Goal: Information Seeking & Learning: Learn about a topic

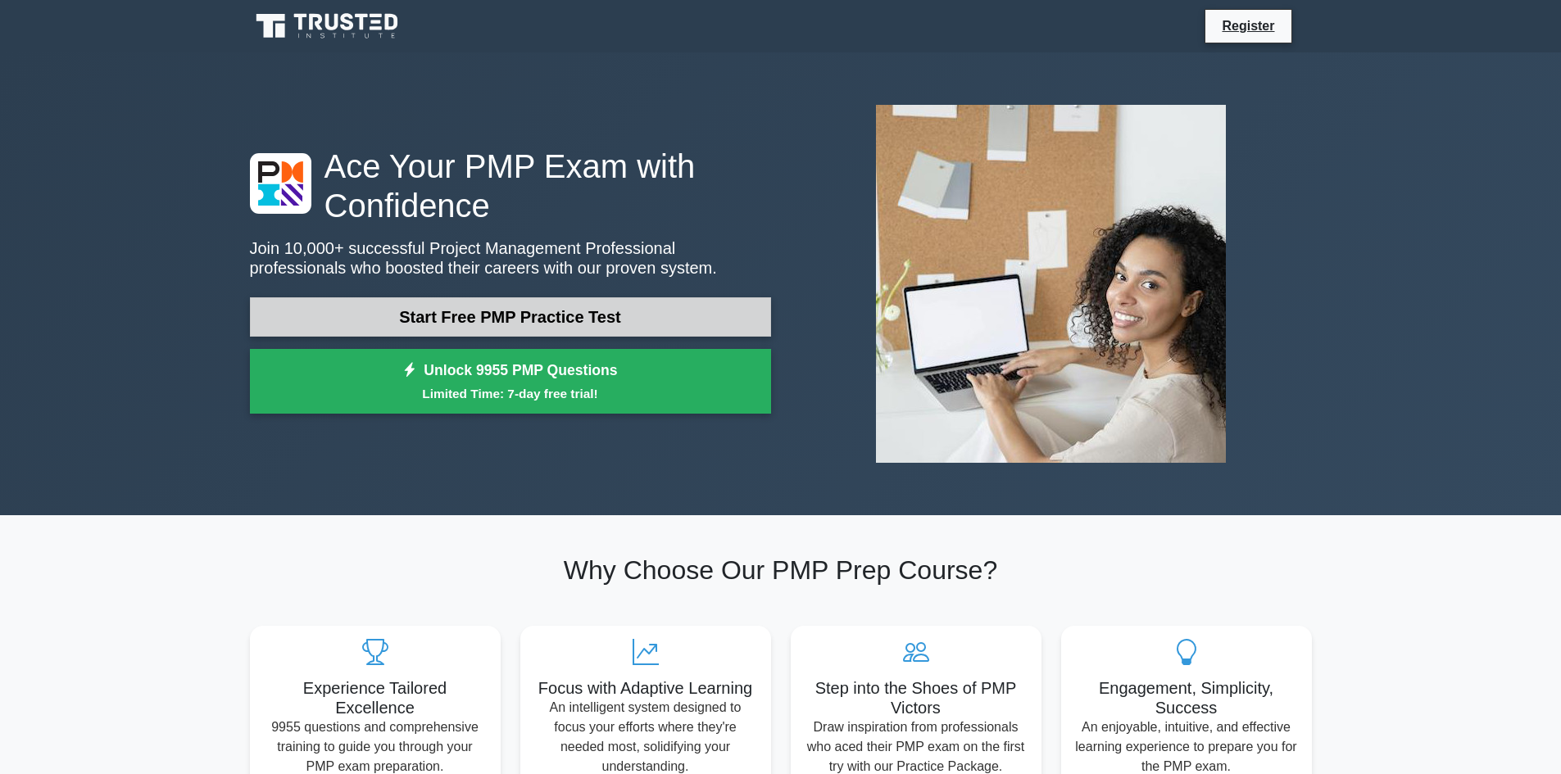
click at [477, 310] on link "Start Free PMP Practice Test" at bounding box center [510, 316] width 521 height 39
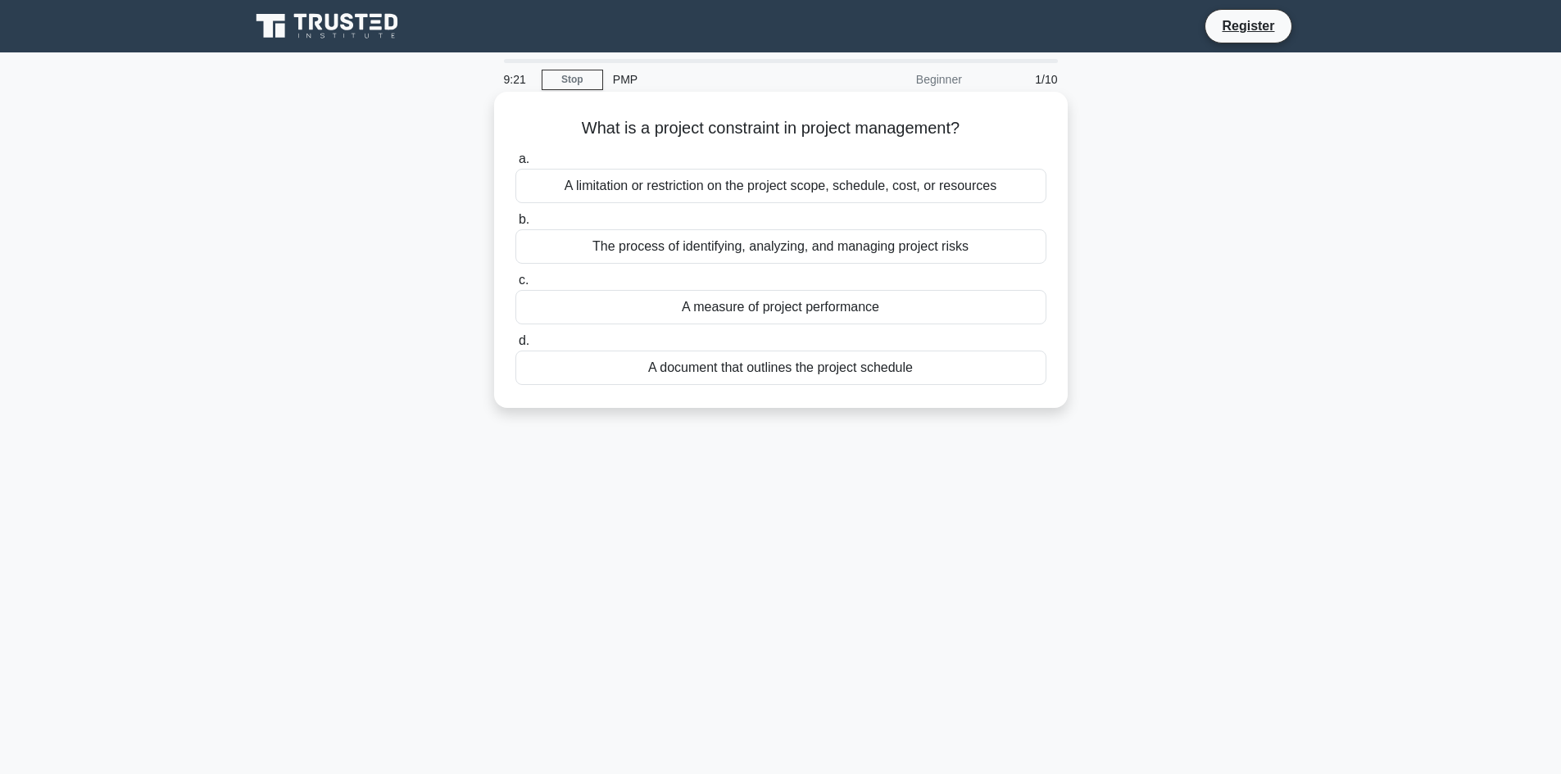
click at [642, 193] on div "A limitation or restriction on the project scope, schedule, cost, or resources" at bounding box center [780, 186] width 531 height 34
click at [515, 165] on input "a. A limitation or restriction on the project scope, schedule, cost, or resourc…" at bounding box center [515, 159] width 0 height 11
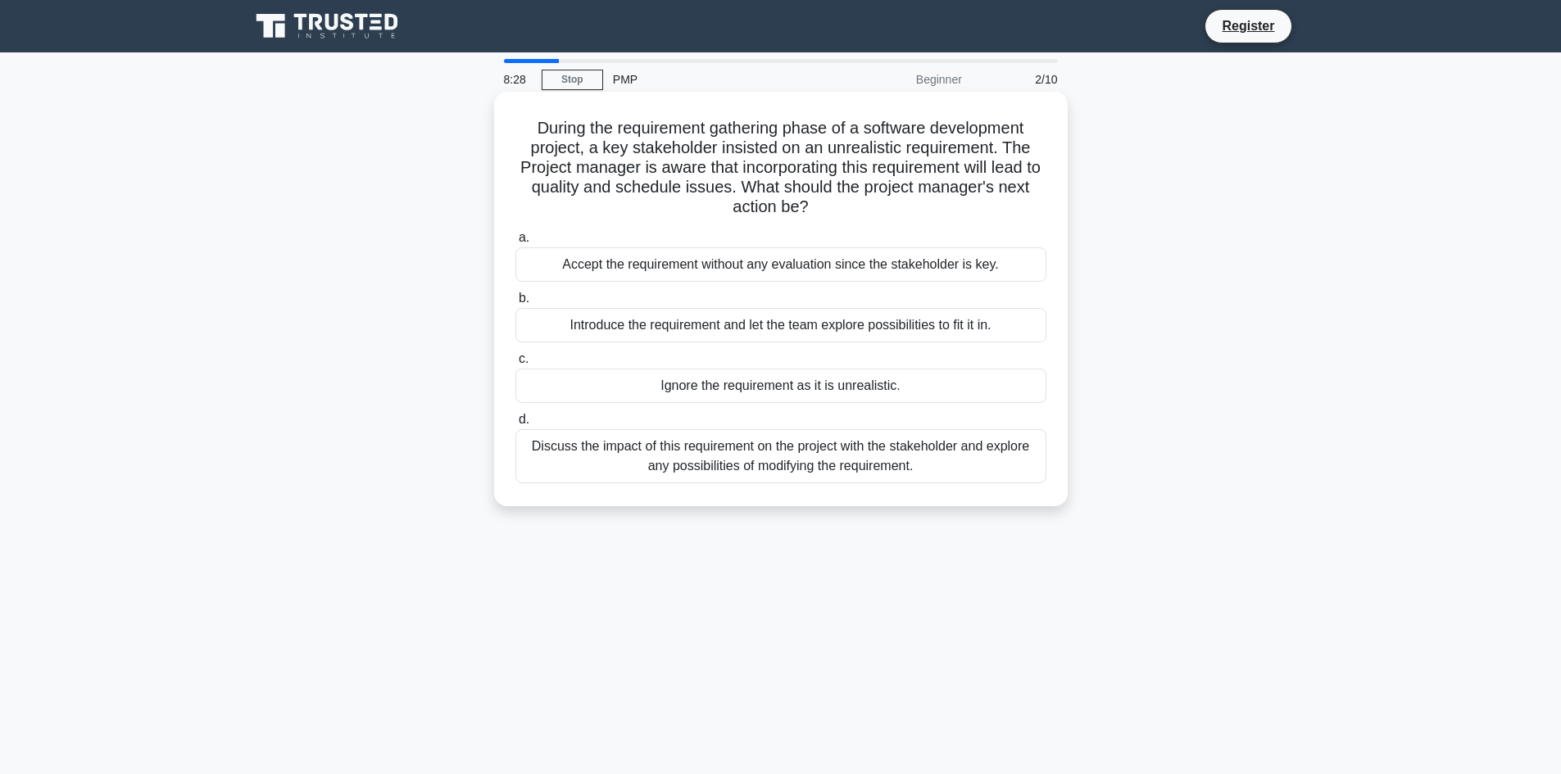
click at [591, 468] on div "Discuss the impact of this requirement on the project with the stakeholder and …" at bounding box center [780, 456] width 531 height 54
click at [515, 425] on input "d. Discuss the impact of this requirement on the project with the stakeholder a…" at bounding box center [515, 420] width 0 height 11
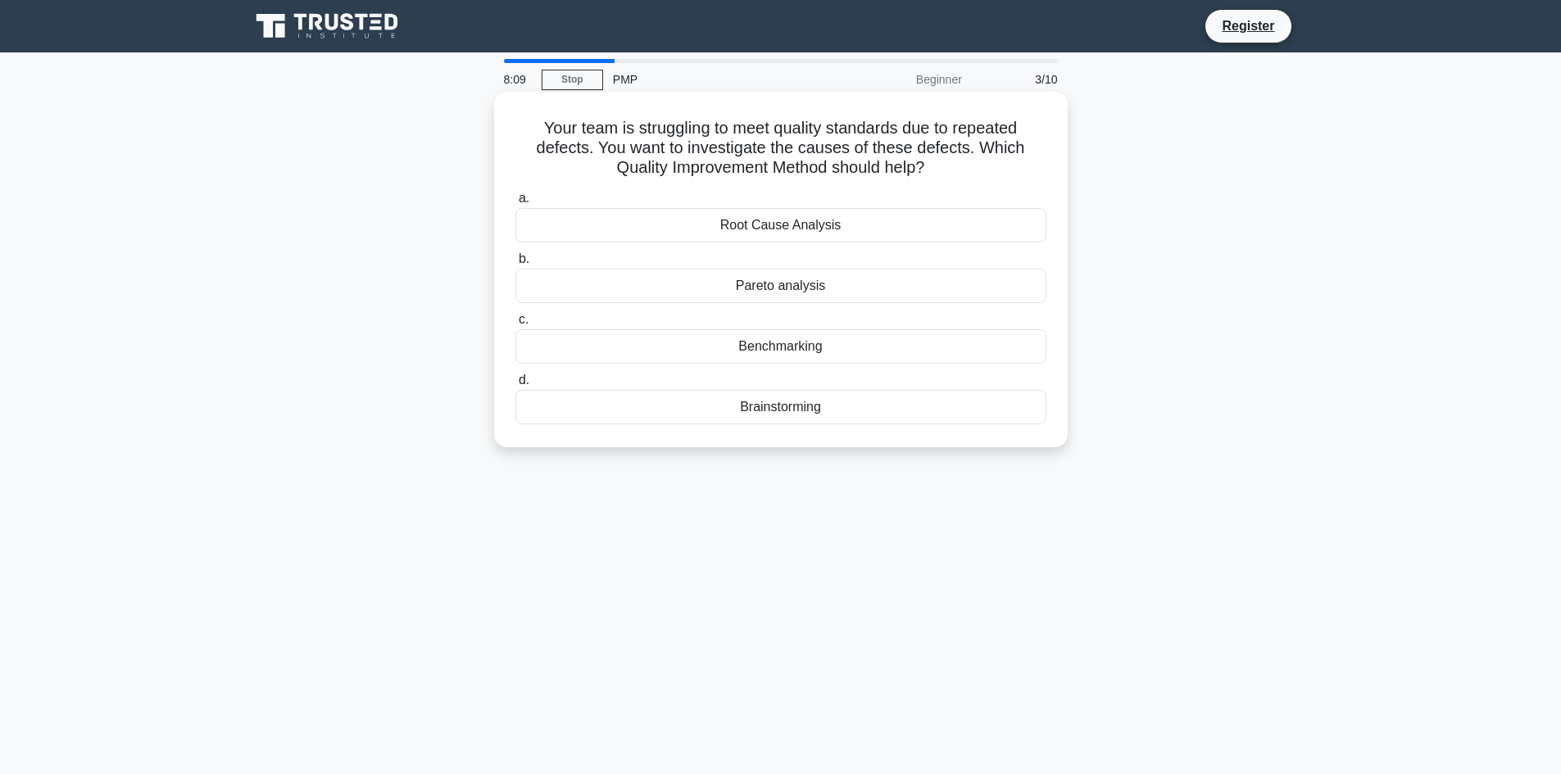
click at [686, 222] on div "Root Cause Analysis" at bounding box center [780, 225] width 531 height 34
click at [515, 204] on input "a. Root Cause Analysis" at bounding box center [515, 198] width 0 height 11
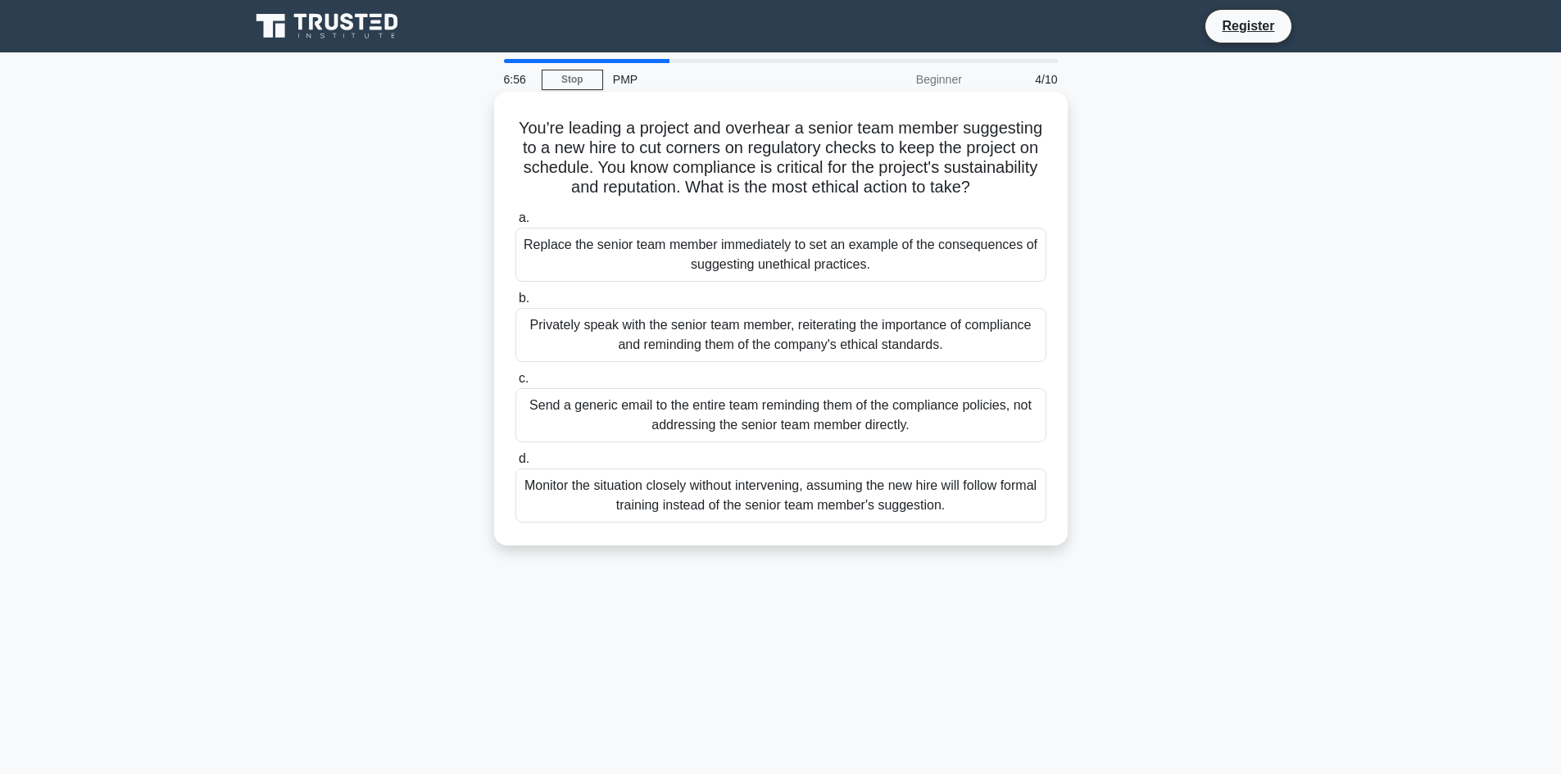
click at [598, 362] on div "Privately speak with the senior team member, reiterating the importance of comp…" at bounding box center [780, 335] width 531 height 54
click at [515, 304] on input "b. Privately speak with the senior team member, reiterating the importance of c…" at bounding box center [515, 298] width 0 height 11
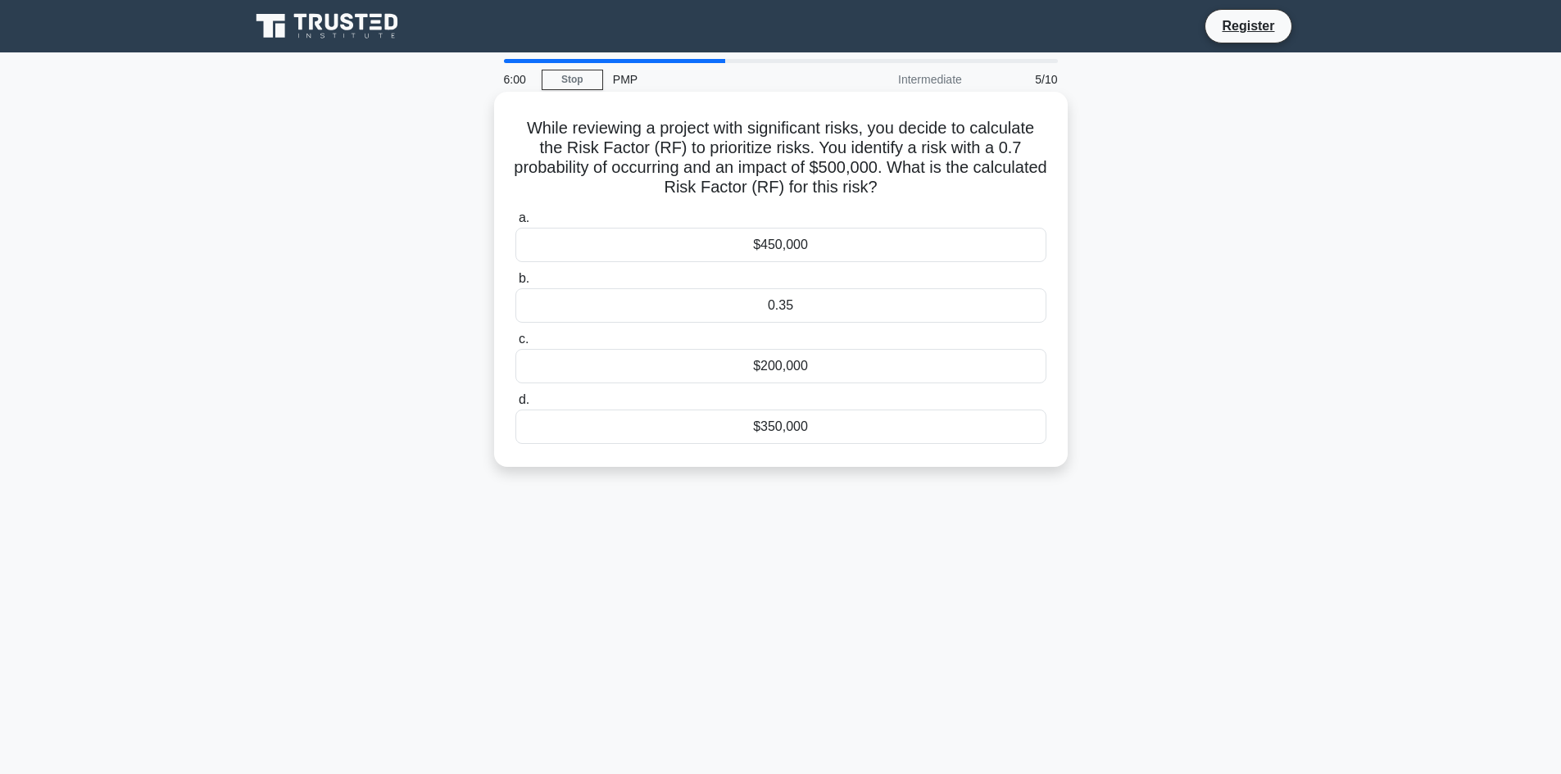
click at [691, 429] on div "$350,000" at bounding box center [780, 427] width 531 height 34
click at [515, 406] on input "d. $350,000" at bounding box center [515, 400] width 0 height 11
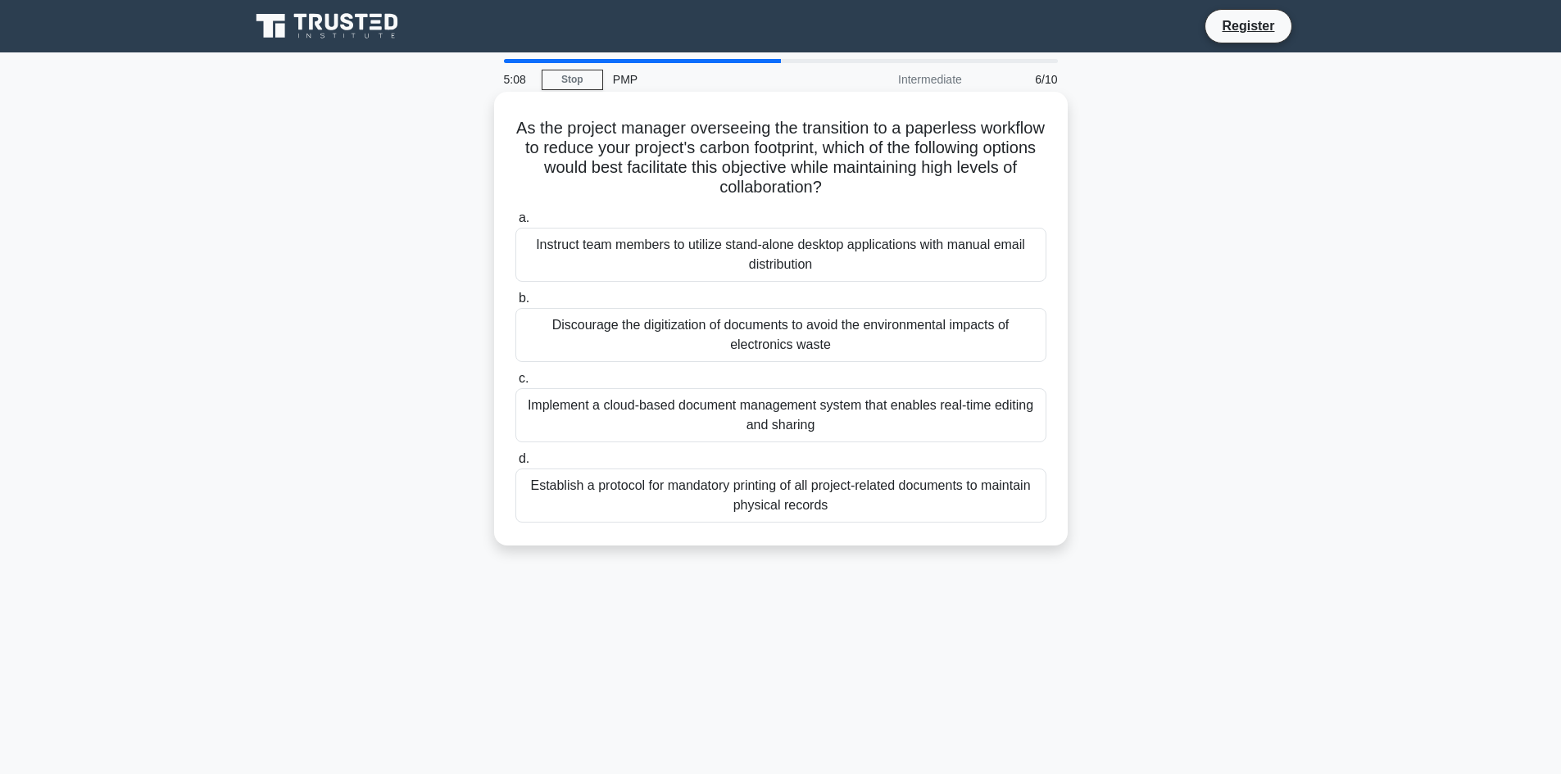
click at [575, 423] on div "Implement a cloud-based document management system that enables real-time editi…" at bounding box center [780, 415] width 531 height 54
click at [515, 384] on input "c. Implement a cloud-based document management system that enables real-time ed…" at bounding box center [515, 379] width 0 height 11
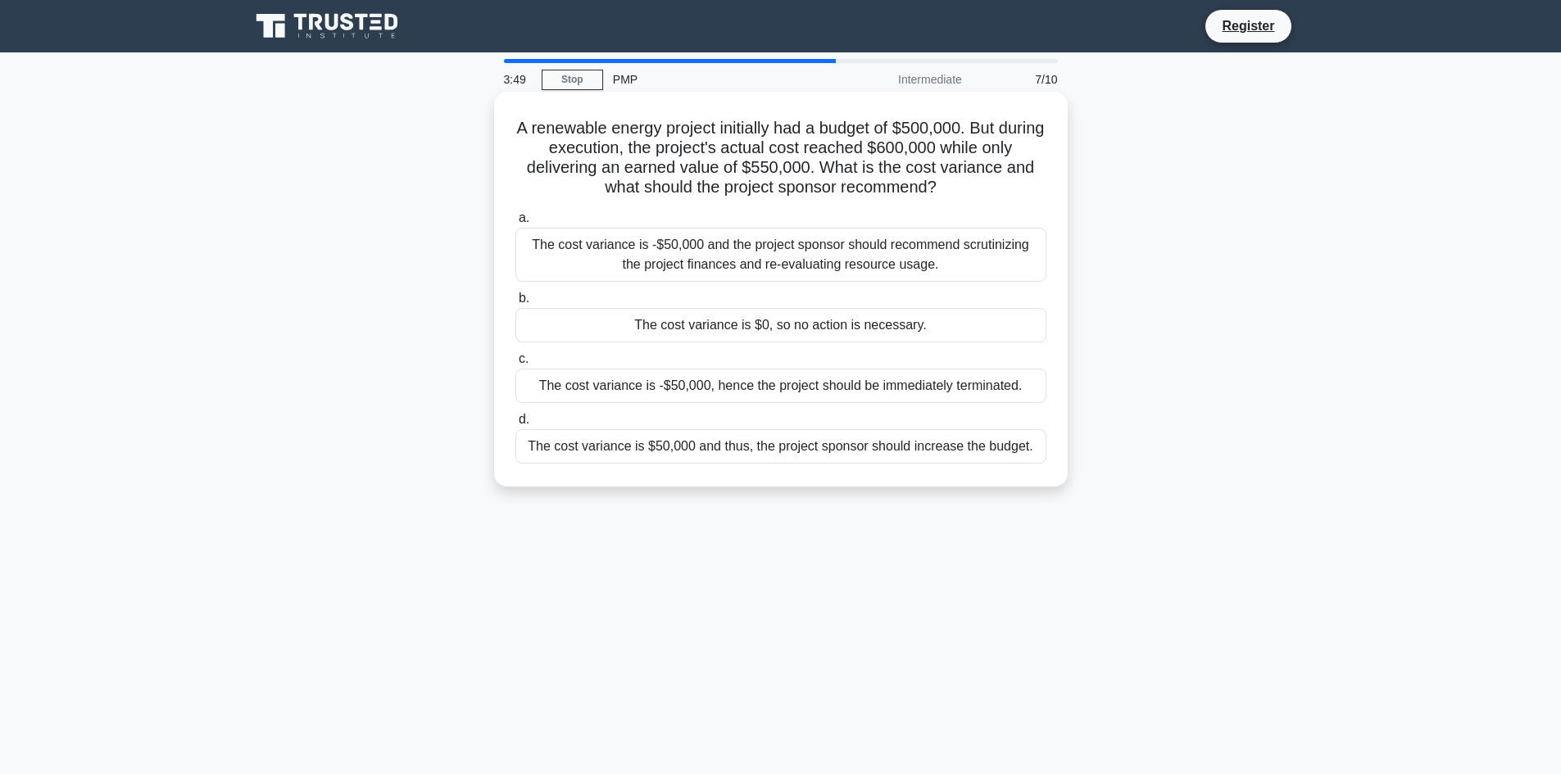
click at [701, 260] on div "The cost variance is -$50,000 and the project sponsor should recommend scrutini…" at bounding box center [780, 255] width 531 height 54
click at [515, 224] on input "a. The cost variance is -$50,000 and the project sponsor should recommend scrut…" at bounding box center [515, 218] width 0 height 11
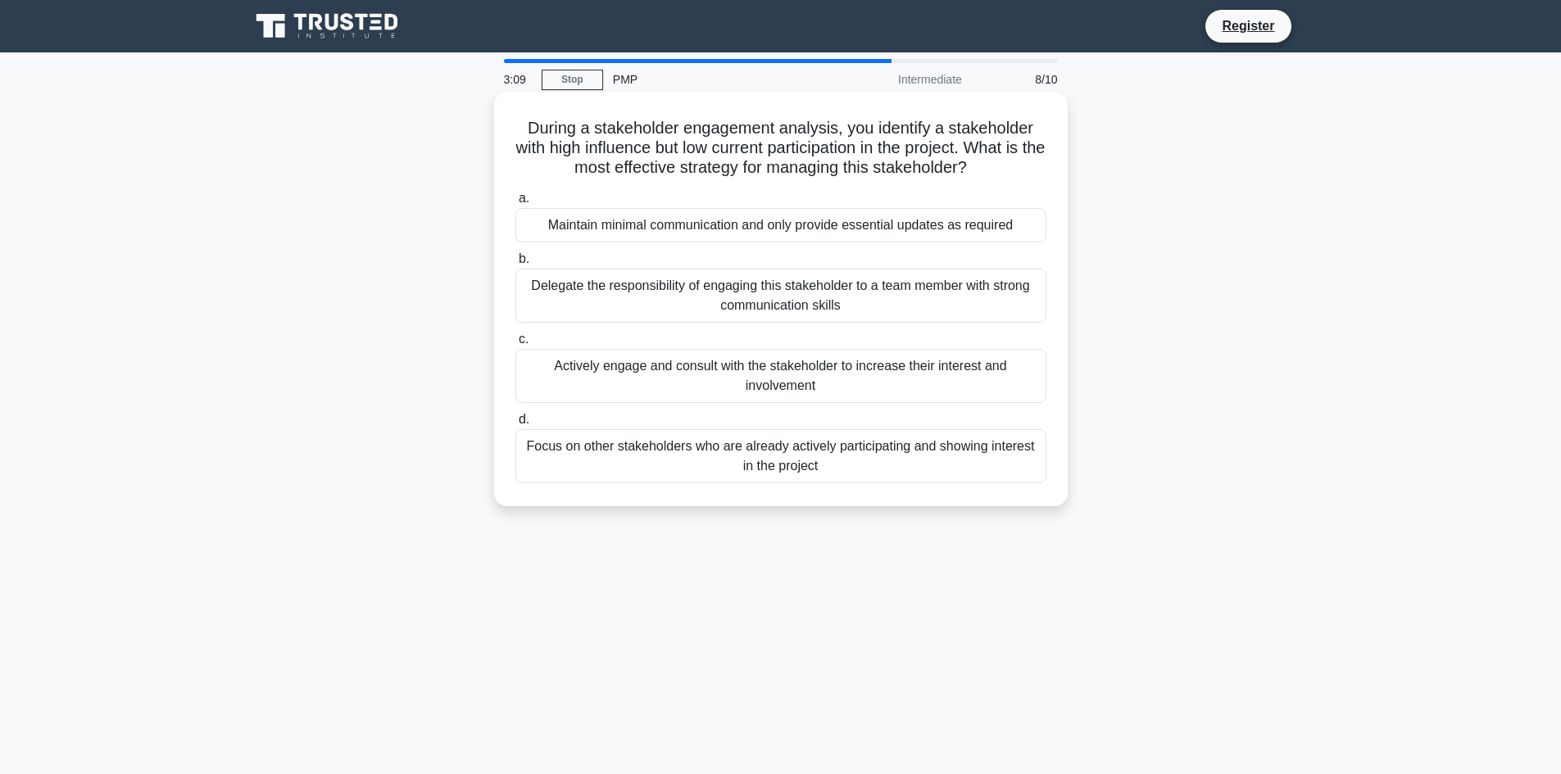
click at [700, 389] on div "Actively engage and consult with the stakeholder to increase their interest and…" at bounding box center [780, 376] width 531 height 54
click at [515, 345] on input "c. Actively engage and consult with the stakeholder to increase their interest …" at bounding box center [515, 339] width 0 height 11
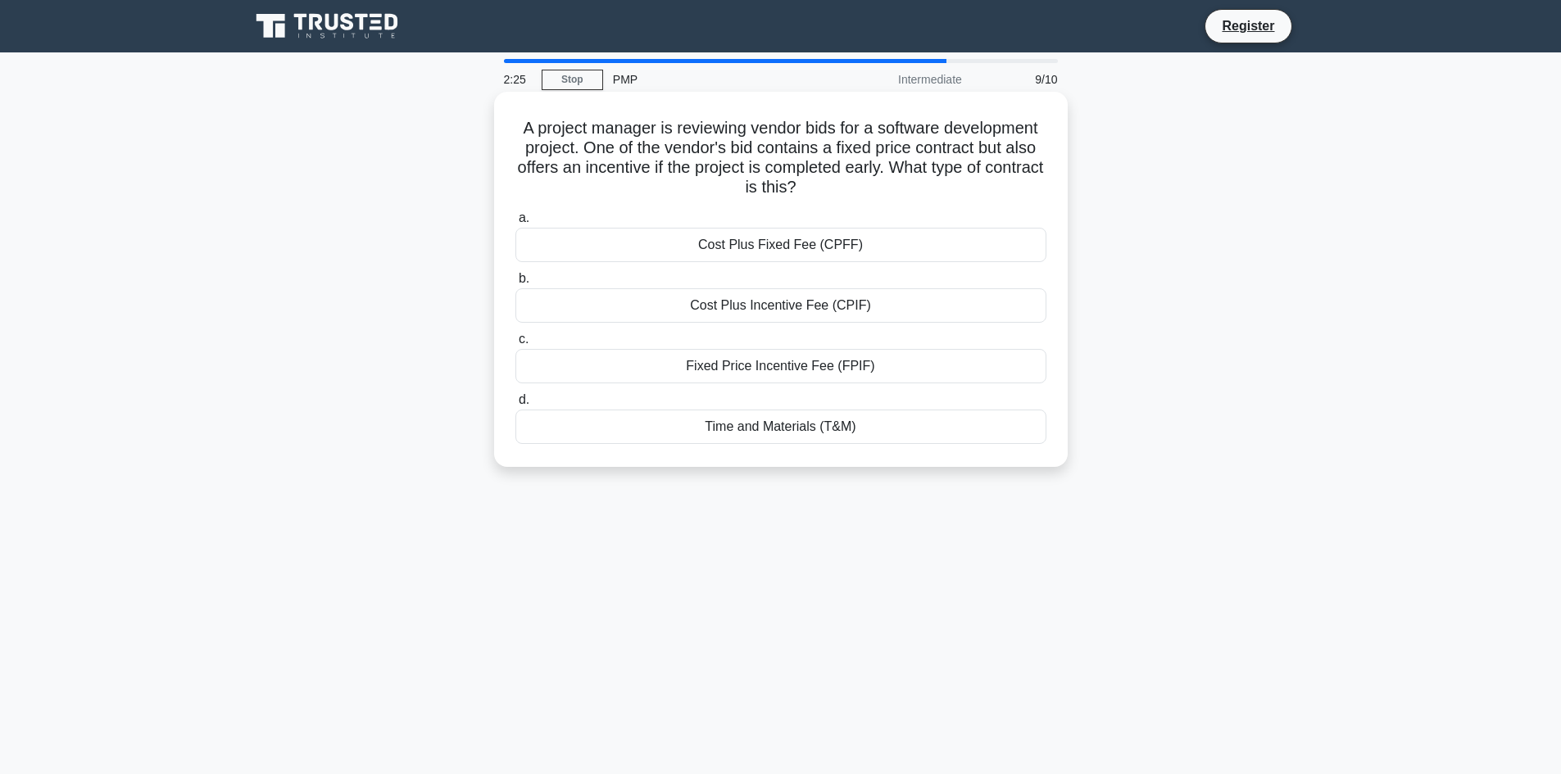
click at [655, 363] on div "Fixed Price Incentive Fee (FPIF)" at bounding box center [780, 366] width 531 height 34
click at [515, 345] on input "c. Fixed Price Incentive Fee (FPIF)" at bounding box center [515, 339] width 0 height 11
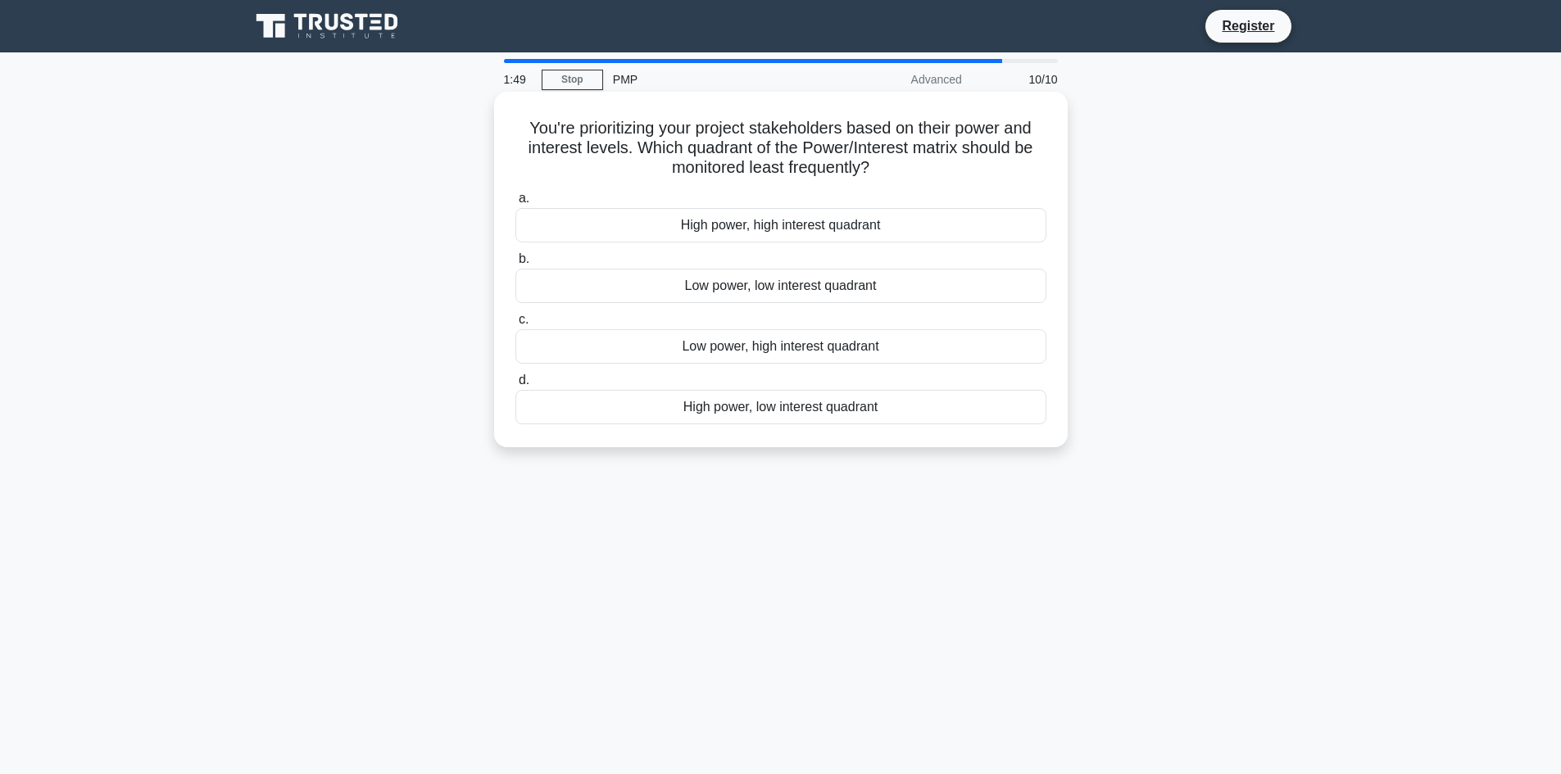
click at [651, 233] on div "High power, high interest quadrant" at bounding box center [780, 225] width 531 height 34
click at [515, 204] on input "a. High power, high interest quadrant" at bounding box center [515, 198] width 0 height 11
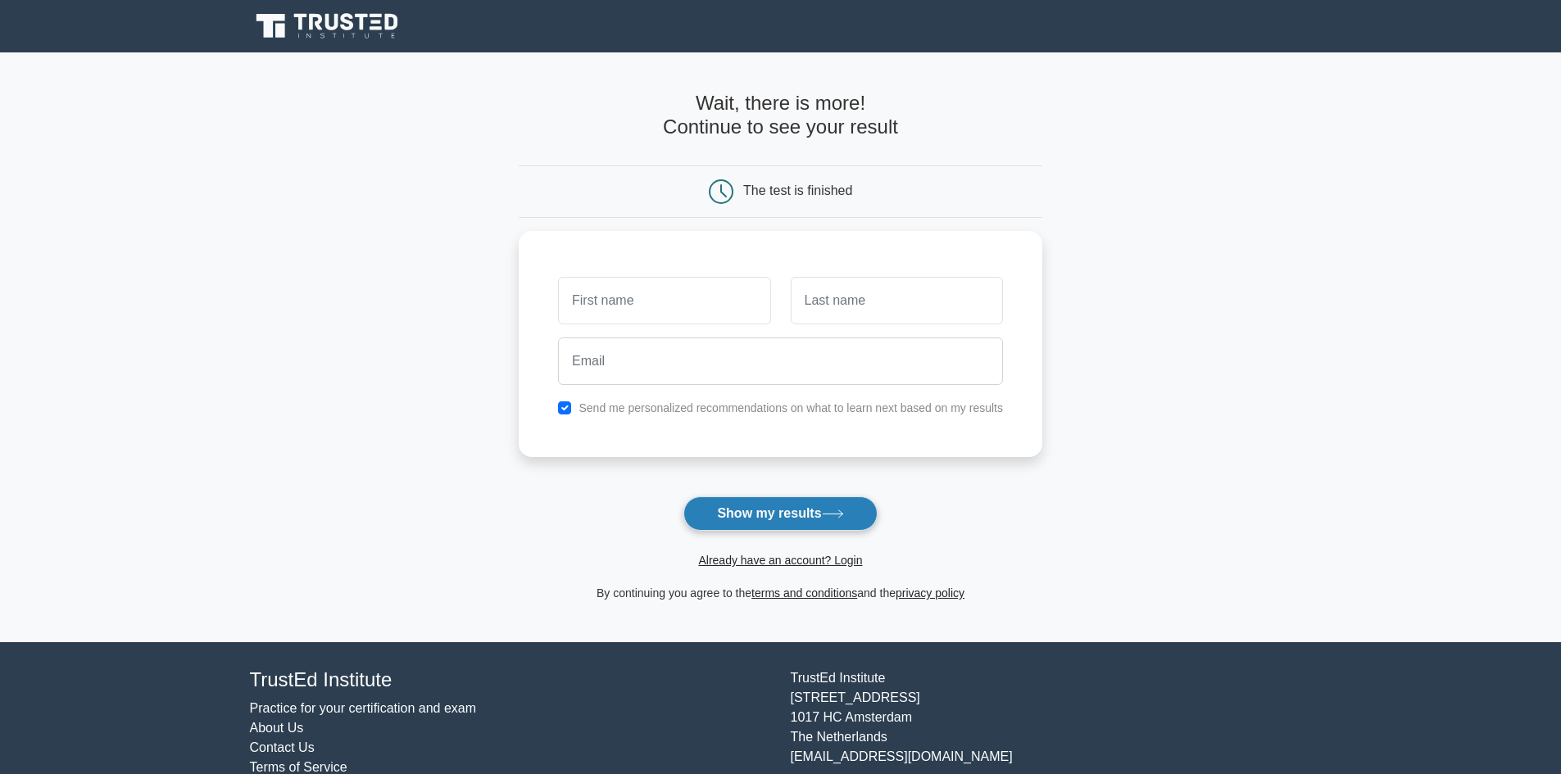
click at [751, 518] on button "Show my results" at bounding box center [779, 514] width 193 height 34
click at [619, 287] on input "text" at bounding box center [664, 297] width 212 height 48
click at [995, 265] on div "Send me personalized recommendations on what to learn next based on my results" at bounding box center [781, 340] width 524 height 226
click at [654, 292] on input "text" at bounding box center [664, 297] width 212 height 48
type input "[PERSON_NAME]"
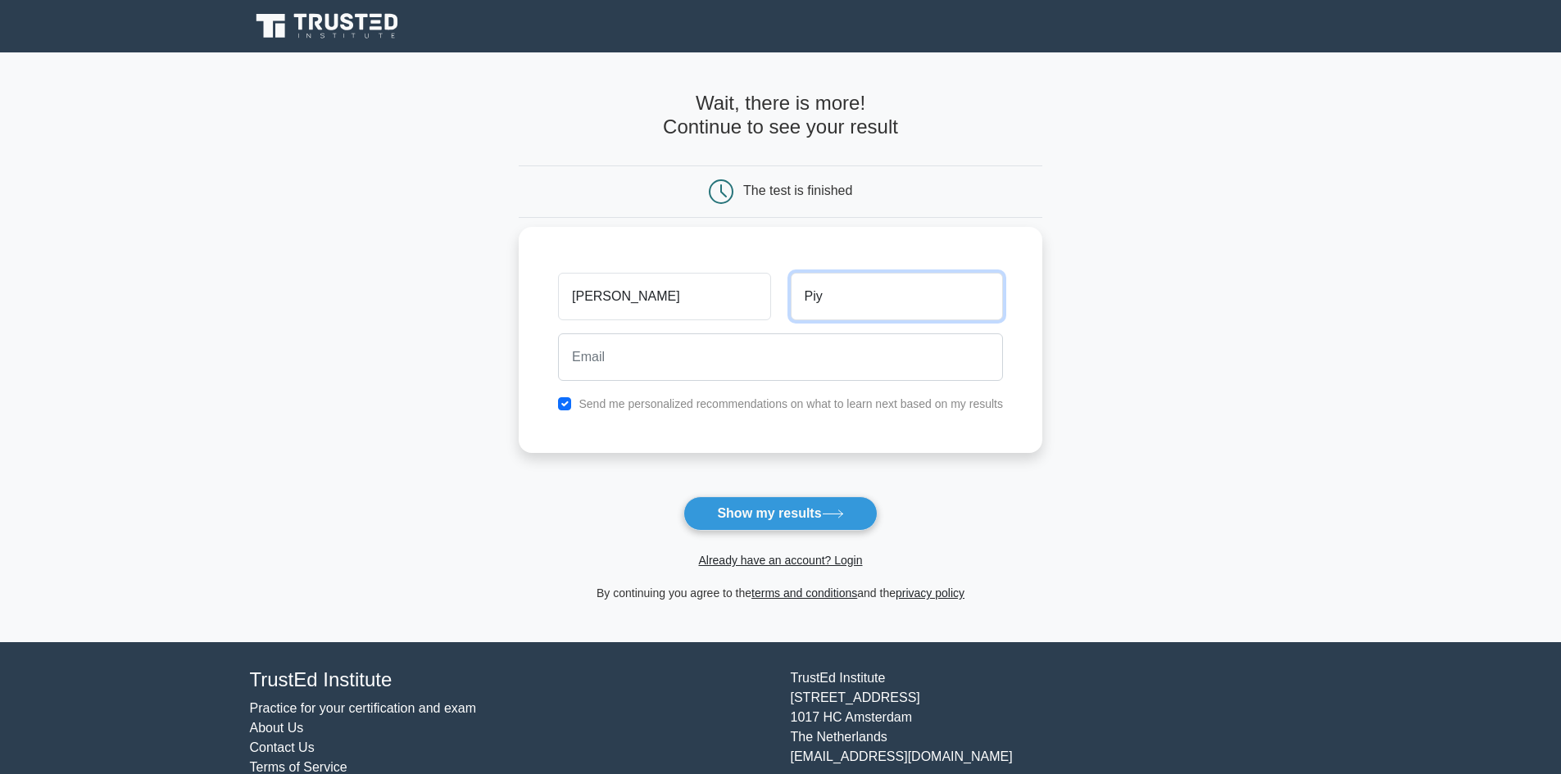
type input "Piy"
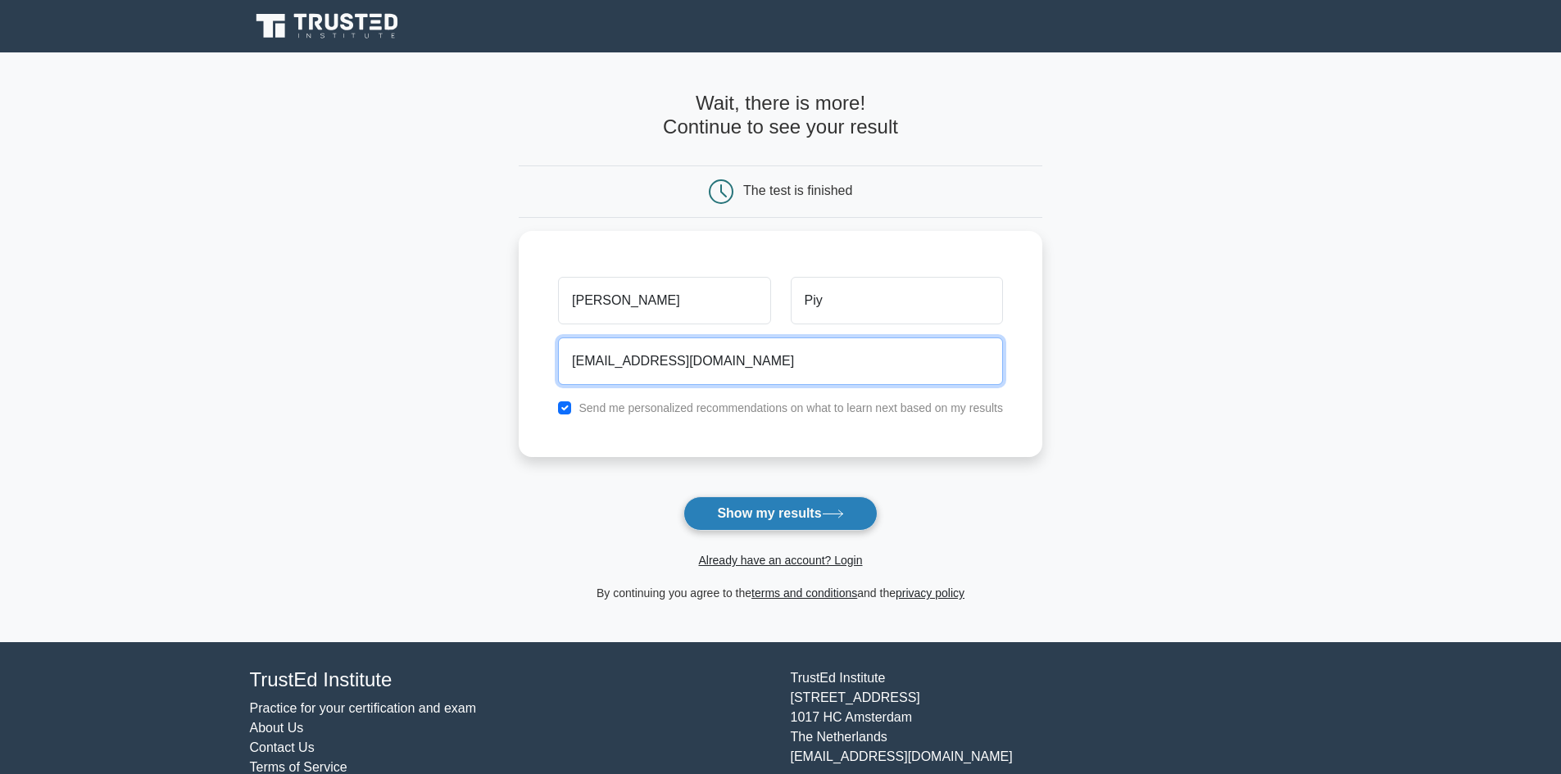
type input "winsonhk@msn.com"
click at [766, 514] on button "Show my results" at bounding box center [779, 514] width 193 height 34
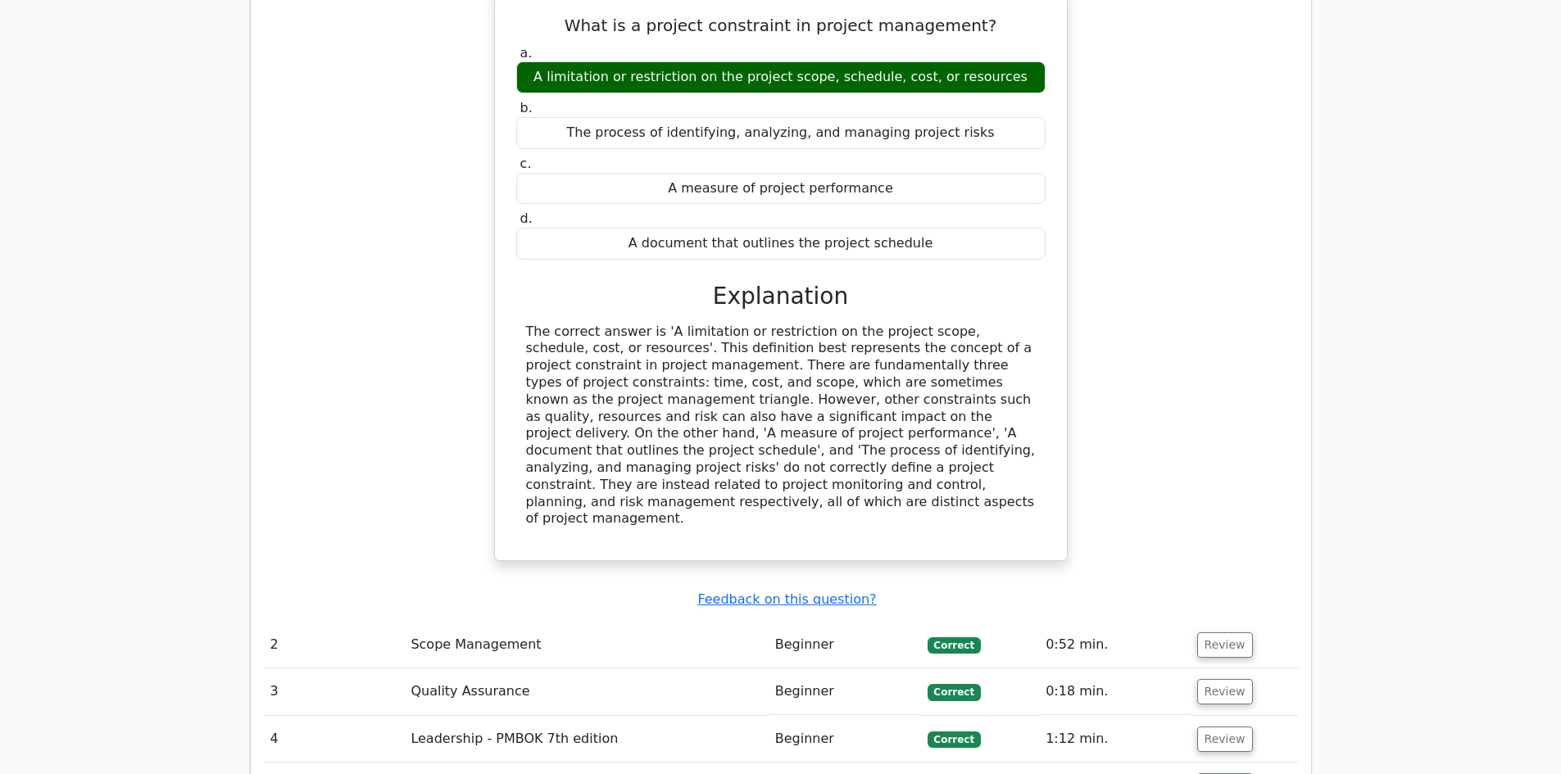
scroll to position [1557, 0]
drag, startPoint x: 812, startPoint y: 406, endPoint x: 523, endPoint y: 271, distance: 319.3
click at [523, 324] on div "The correct answer is 'A limitation or restriction on the project scope, schedu…" at bounding box center [780, 426] width 529 height 205
copy div "The correct answer is 'A limitation or restriction on the project scope, schedu…"
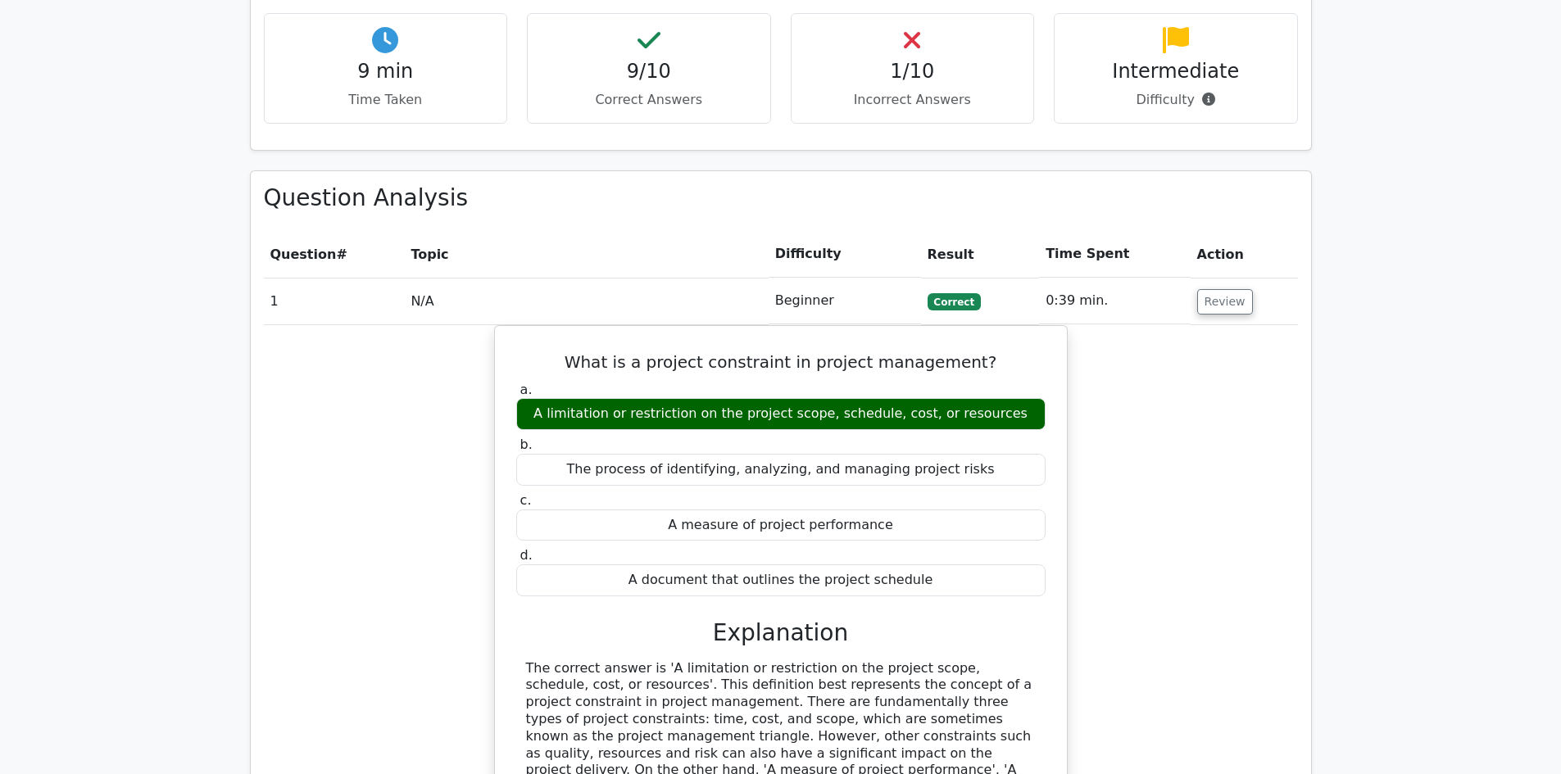
scroll to position [1065, 0]
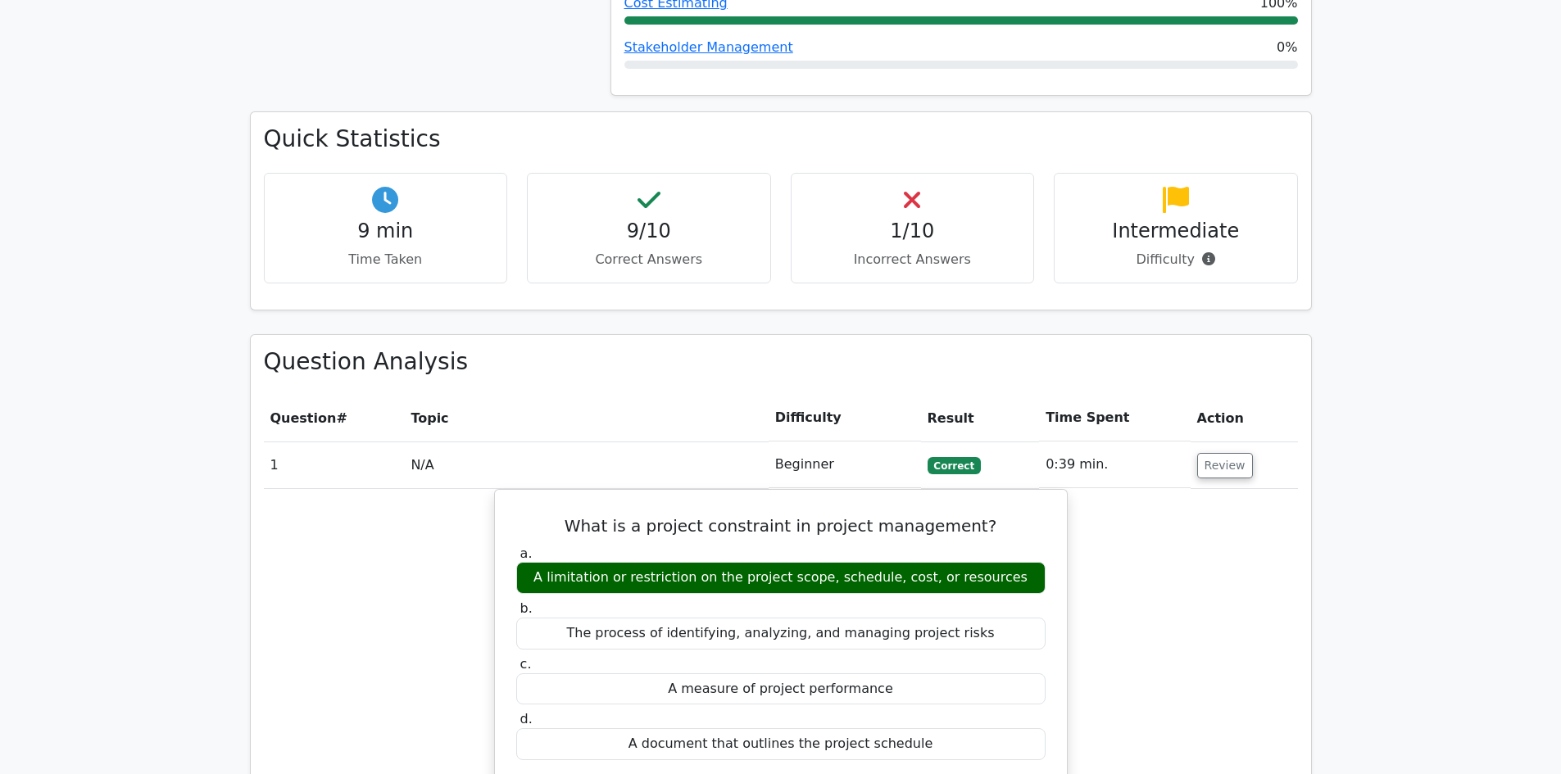
click at [617, 220] on h4 "9/10" at bounding box center [649, 232] width 216 height 24
click at [1205, 193] on body "Go Premium Wonson" at bounding box center [780, 659] width 1561 height 3448
click at [1181, 250] on p "Difficulty" at bounding box center [1176, 260] width 216 height 20
click at [1182, 250] on p "Difficulty" at bounding box center [1176, 260] width 216 height 20
click at [1202, 252] on icon at bounding box center [1208, 258] width 13 height 13
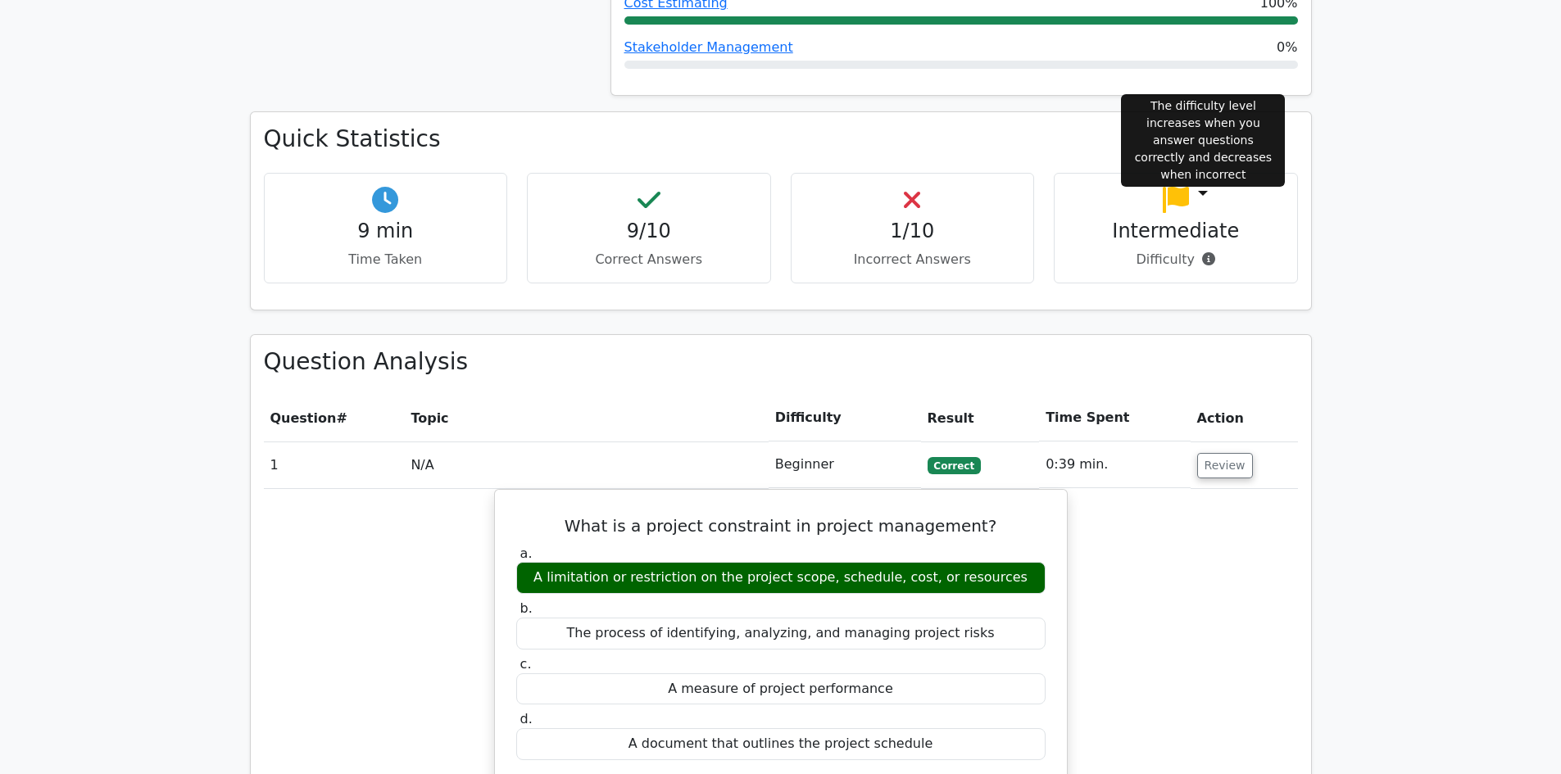
click at [1194, 250] on p "Difficulty" at bounding box center [1176, 260] width 216 height 20
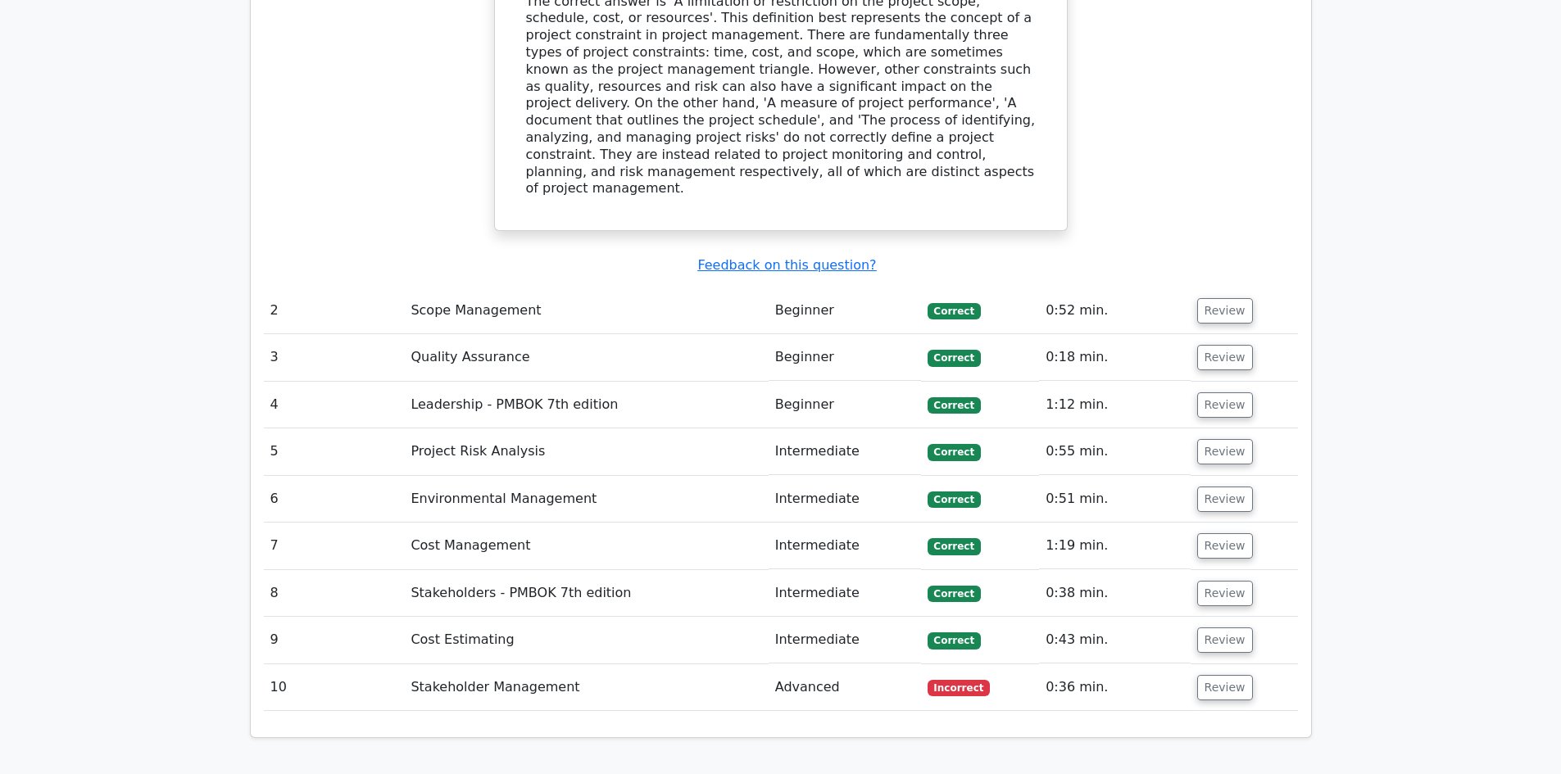
scroll to position [1884, 0]
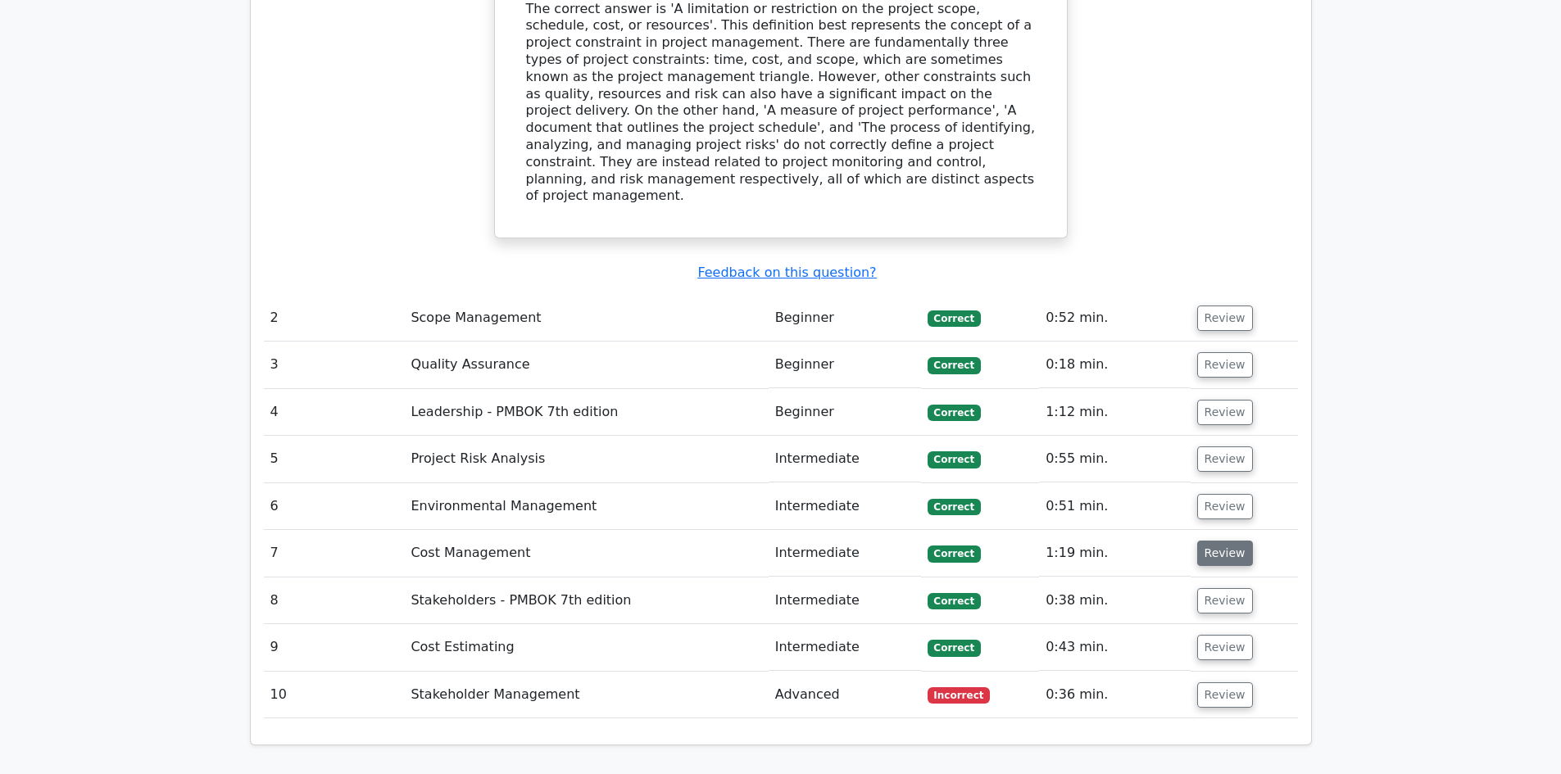
click at [1224, 541] on button "Review" at bounding box center [1225, 553] width 56 height 25
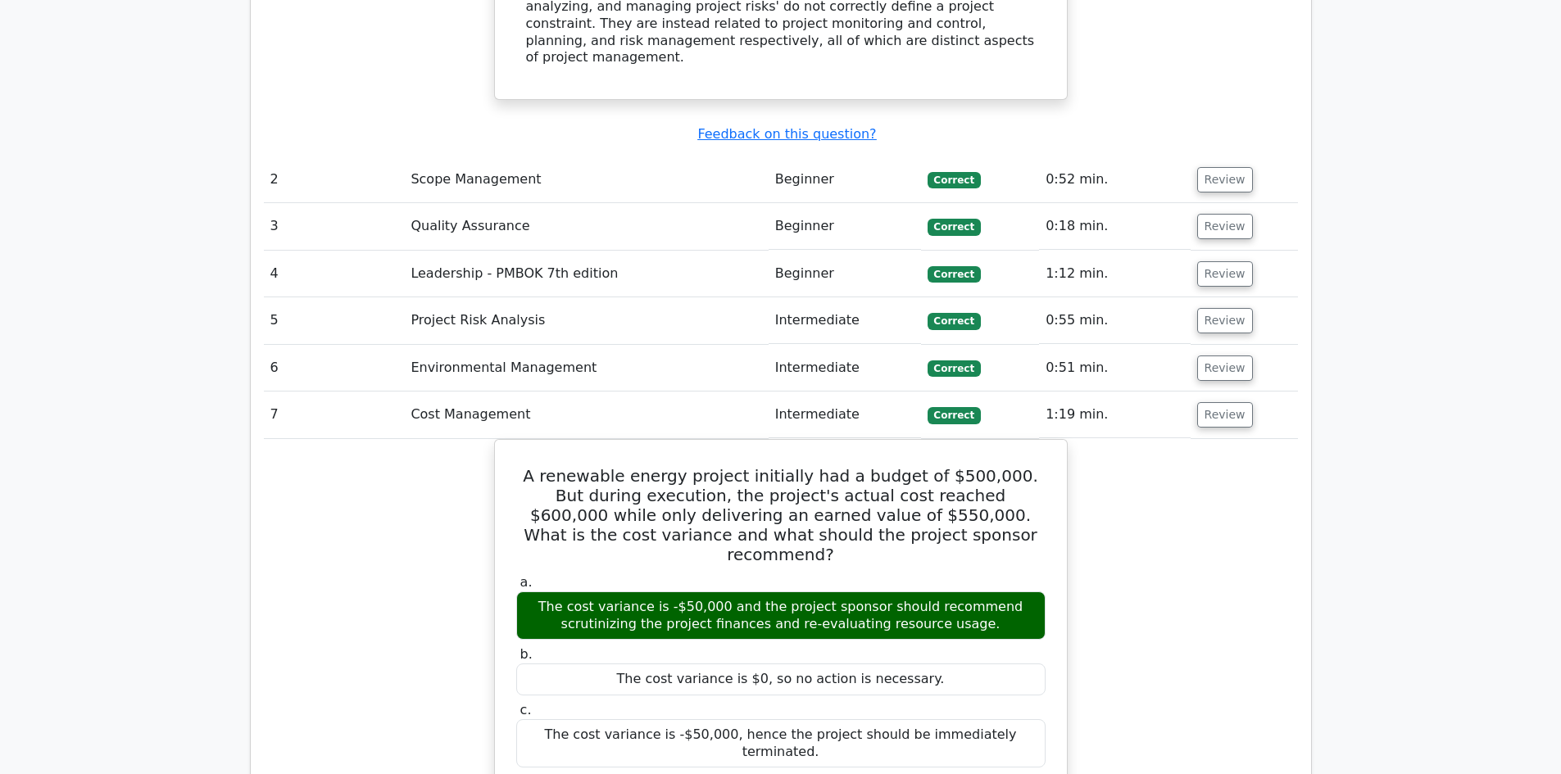
scroll to position [1966, 0]
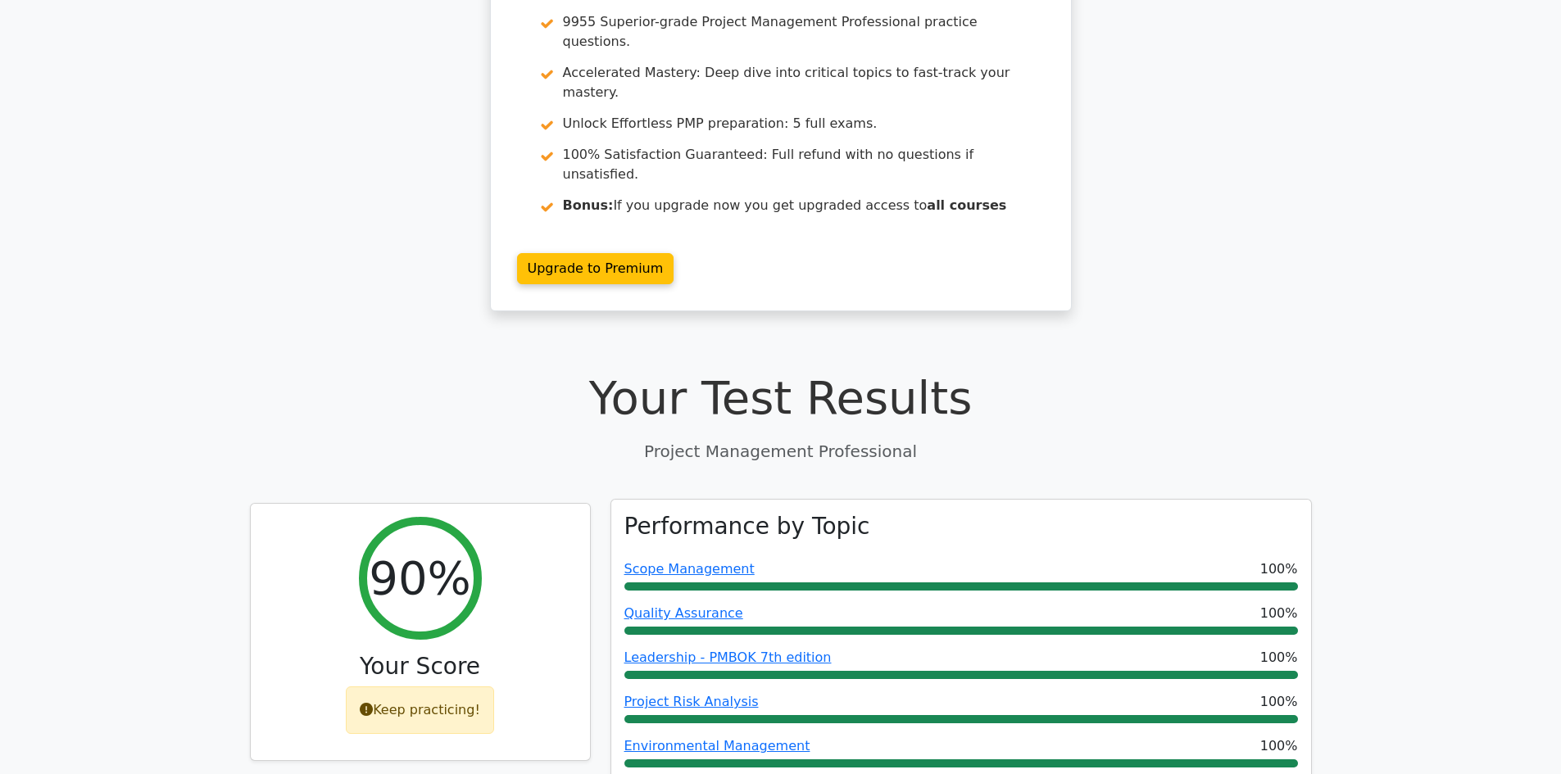
scroll to position [0, 0]
